Goal: Information Seeking & Learning: Learn about a topic

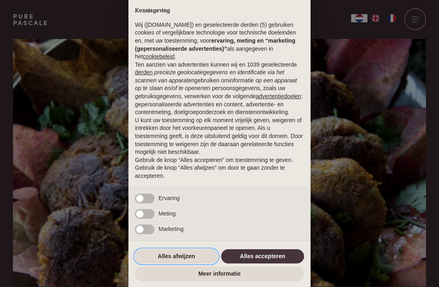
click at [198, 256] on button "Alles afwijzen" at bounding box center [176, 257] width 83 height 15
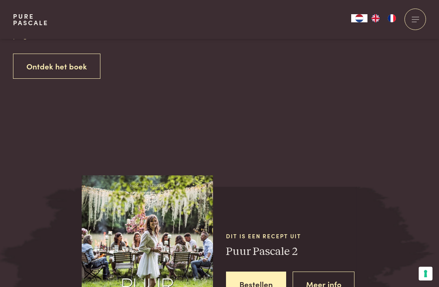
scroll to position [839, 0]
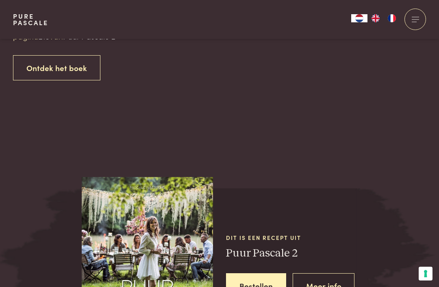
click at [186, 243] on img at bounding box center [147, 254] width 131 height 154
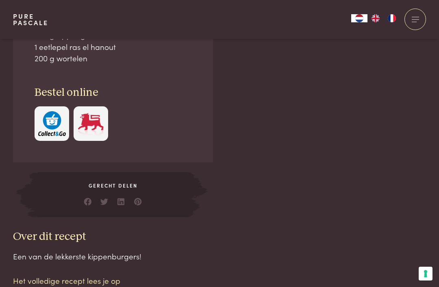
scroll to position [582, 0]
click at [147, 187] on div "Gerecht delen" at bounding box center [113, 195] width 150 height 45
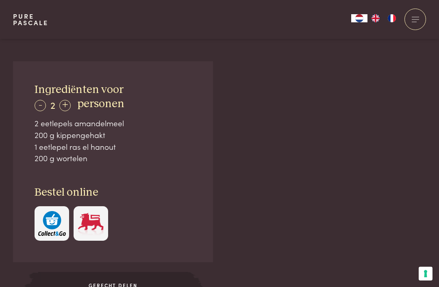
scroll to position [482, 0]
click at [169, 141] on div "1 eetlepel ras el hanout" at bounding box center [113, 147] width 157 height 12
click at [164, 189] on h3 "Bestel online" at bounding box center [113, 193] width 157 height 14
click at [159, 283] on span "Gerecht delen" at bounding box center [113, 286] width 150 height 7
click at [161, 201] on div "Bestel online" at bounding box center [113, 213] width 157 height 55
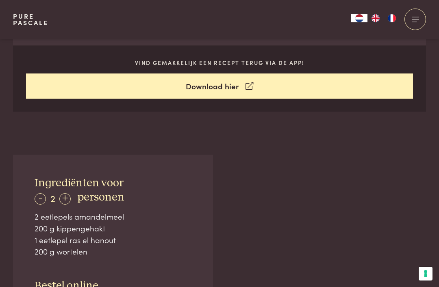
scroll to position [390, 0]
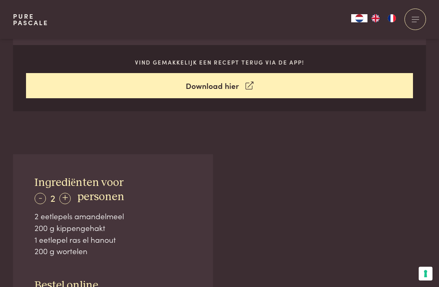
click at [309, 85] on link "Download hier" at bounding box center [219, 86] width 387 height 26
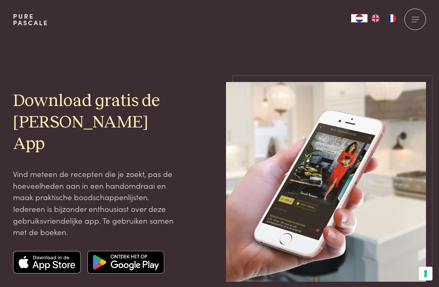
click at [419, 16] on div at bounding box center [415, 20] width 22 height 22
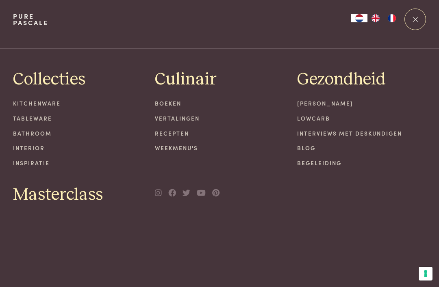
click at [185, 132] on link "Recepten" at bounding box center [219, 133] width 129 height 9
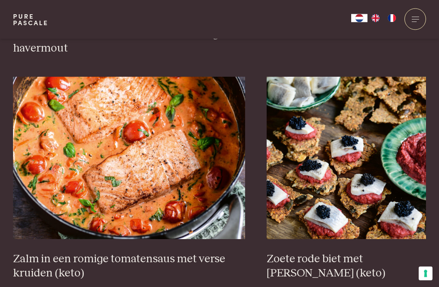
scroll to position [1391, 0]
click at [102, 133] on img at bounding box center [129, 158] width 232 height 163
